Goal: Task Accomplishment & Management: Manage account settings

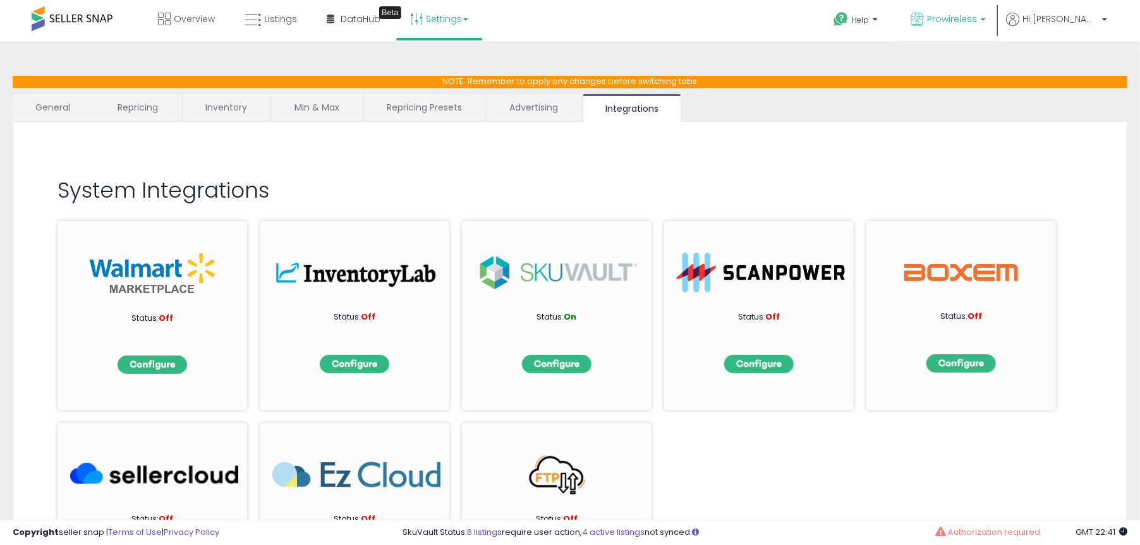
click at [977, 18] on span "Prowireless" at bounding box center [952, 19] width 50 height 13
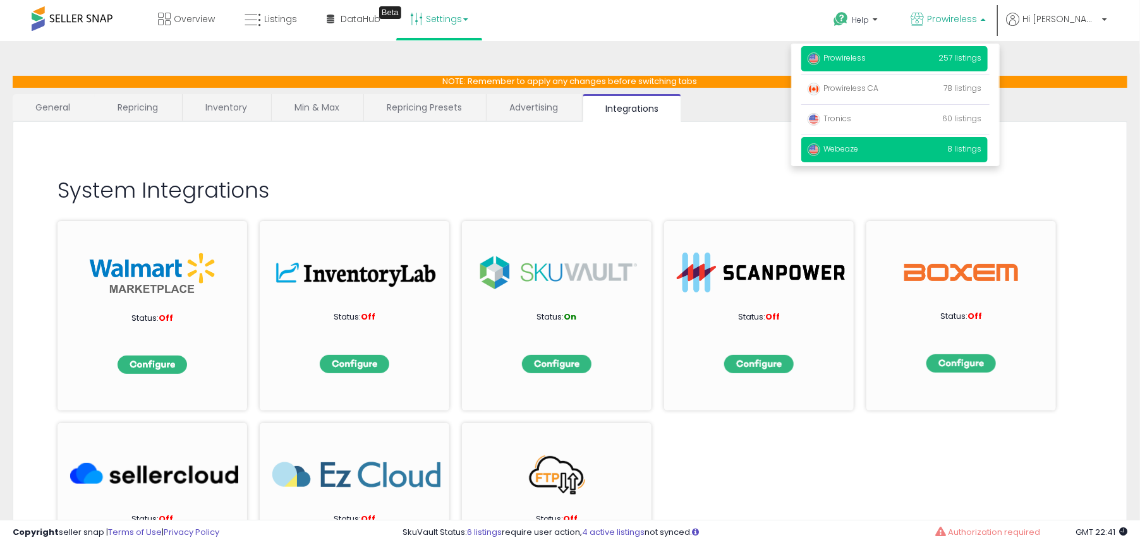
click at [858, 151] on span "Webeaze" at bounding box center [833, 148] width 51 height 11
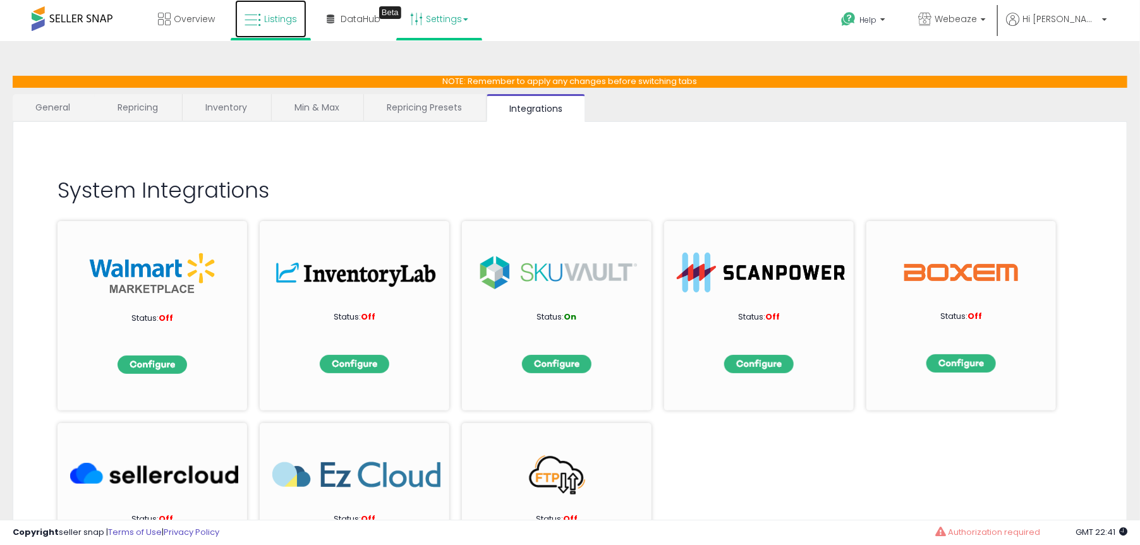
click at [281, 23] on span "Listings" at bounding box center [280, 19] width 33 height 13
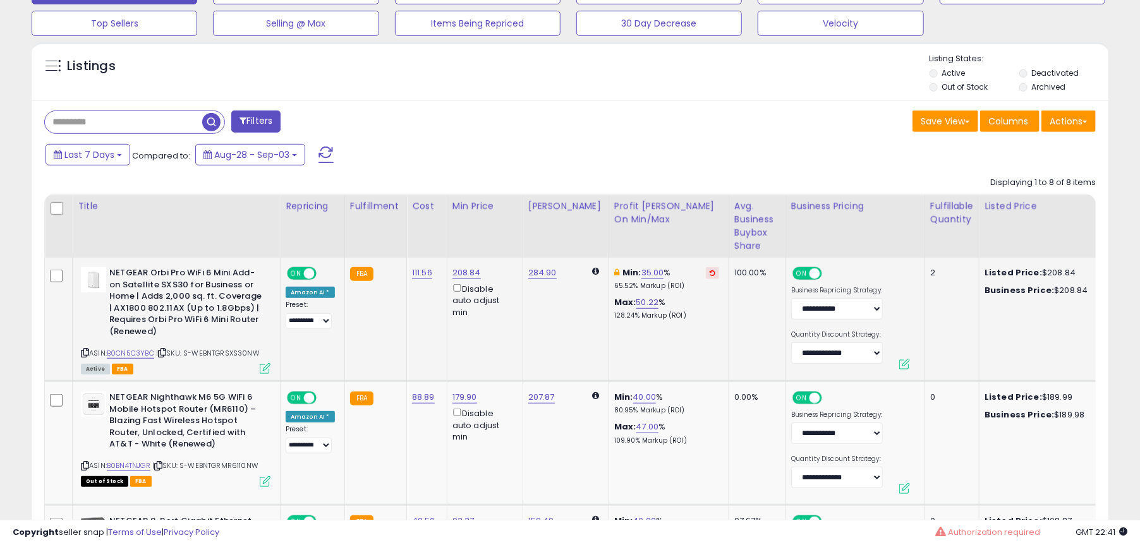
scroll to position [470, 0]
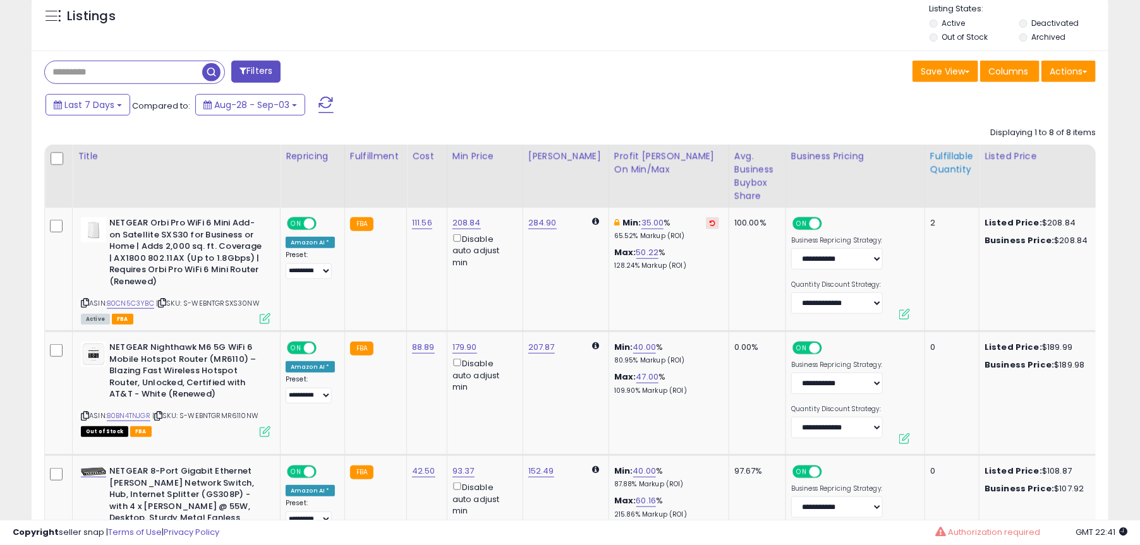
click at [941, 166] on div "Fulfillable Quantity" at bounding box center [952, 163] width 44 height 27
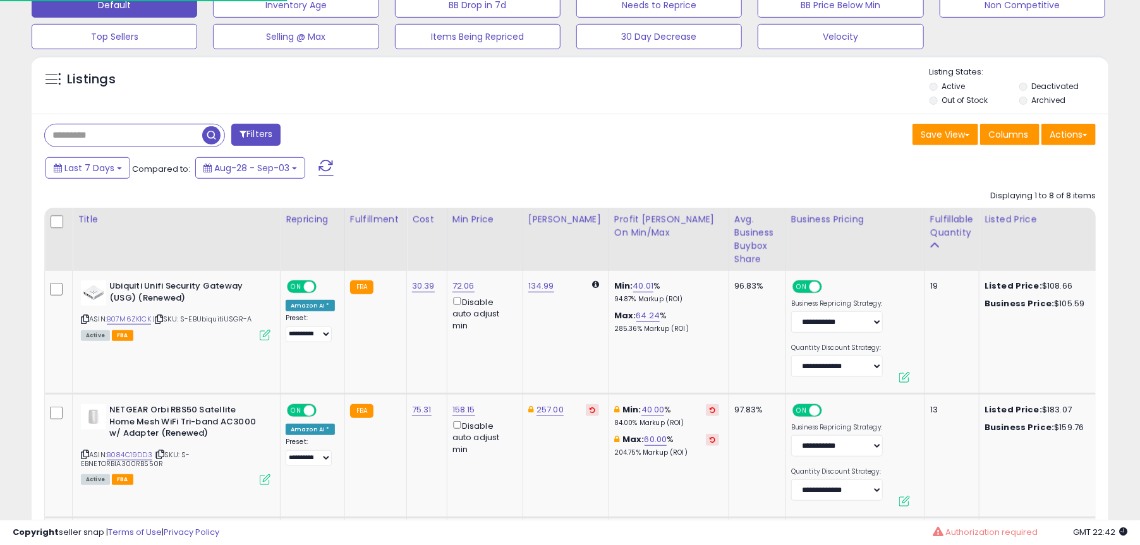
scroll to position [430, 0]
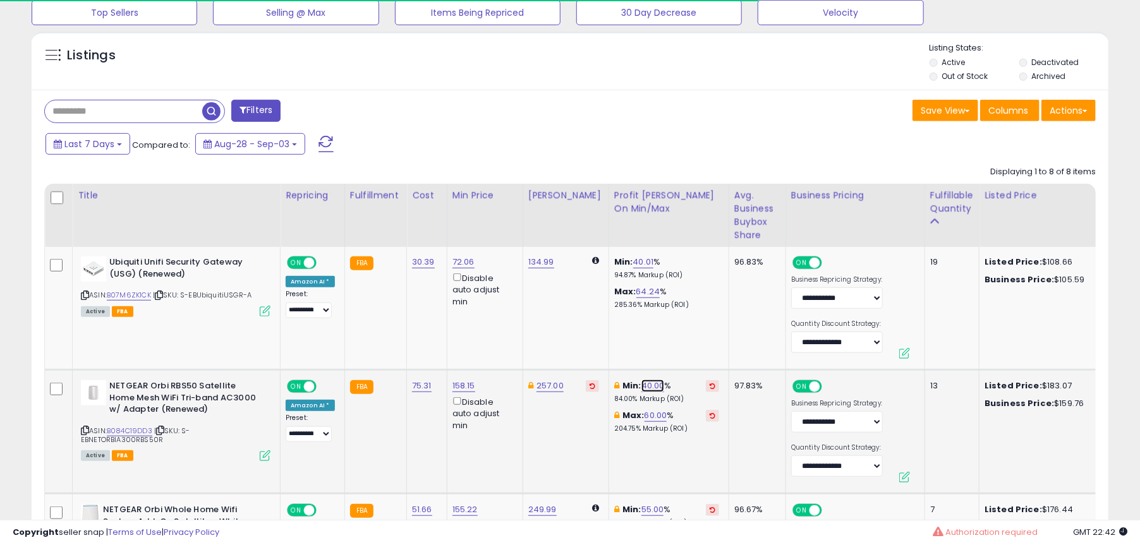
click at [641, 386] on link "40.00" at bounding box center [652, 386] width 23 height 13
type input "**"
click button "submit" at bounding box center [674, 341] width 21 height 19
click at [641, 385] on link "45.00" at bounding box center [652, 386] width 23 height 13
type input "**"
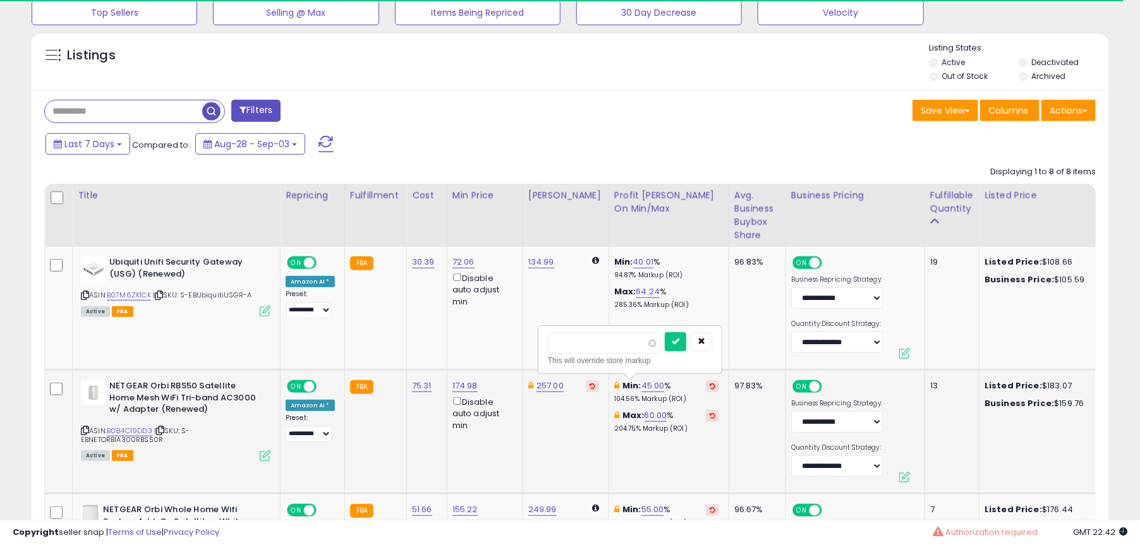
click button "submit" at bounding box center [675, 341] width 21 height 19
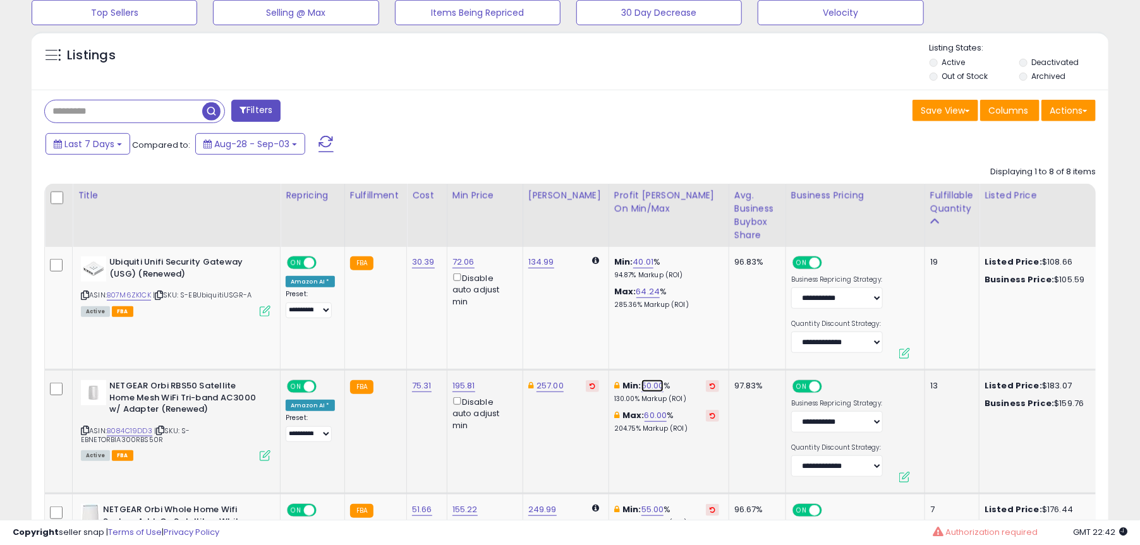
click at [643, 386] on link "50.00" at bounding box center [652, 386] width 23 height 13
type input "**"
click button "submit" at bounding box center [675, 341] width 21 height 19
click at [531, 439] on td "257.00" at bounding box center [566, 432] width 86 height 124
